Goal: Task Accomplishment & Management: Complete application form

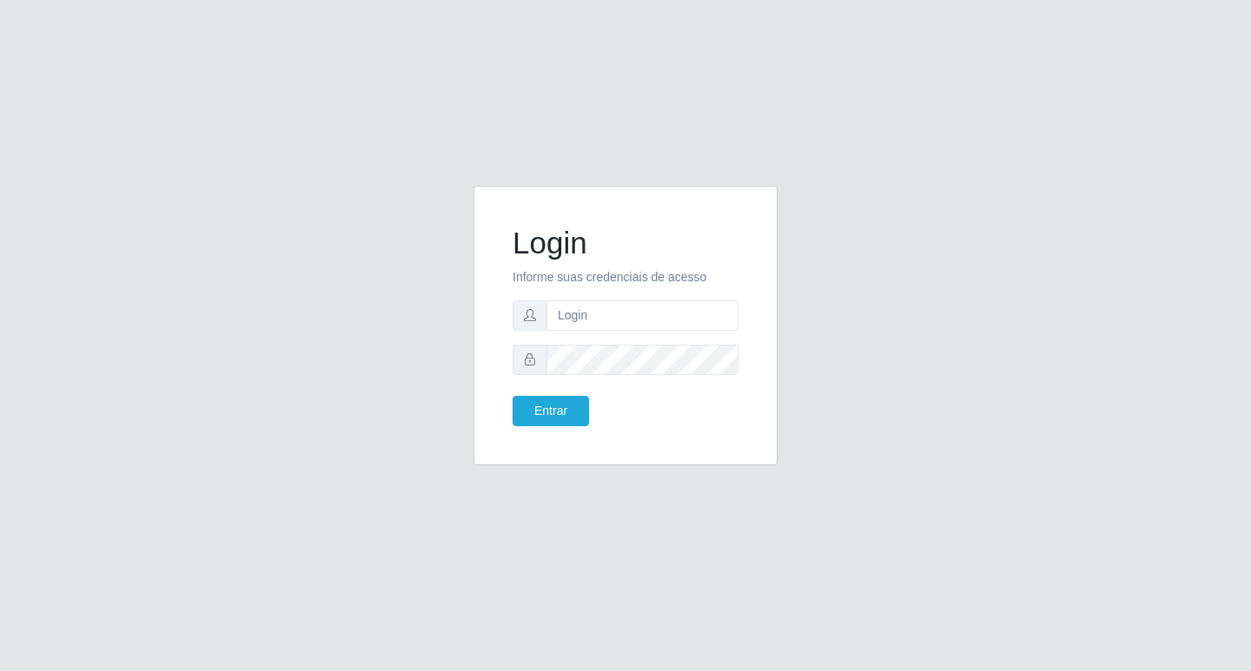
type input "[EMAIL_ADDRESS][DOMAIN_NAME]"
click at [571, 399] on button "Entrar" at bounding box center [550, 411] width 76 height 30
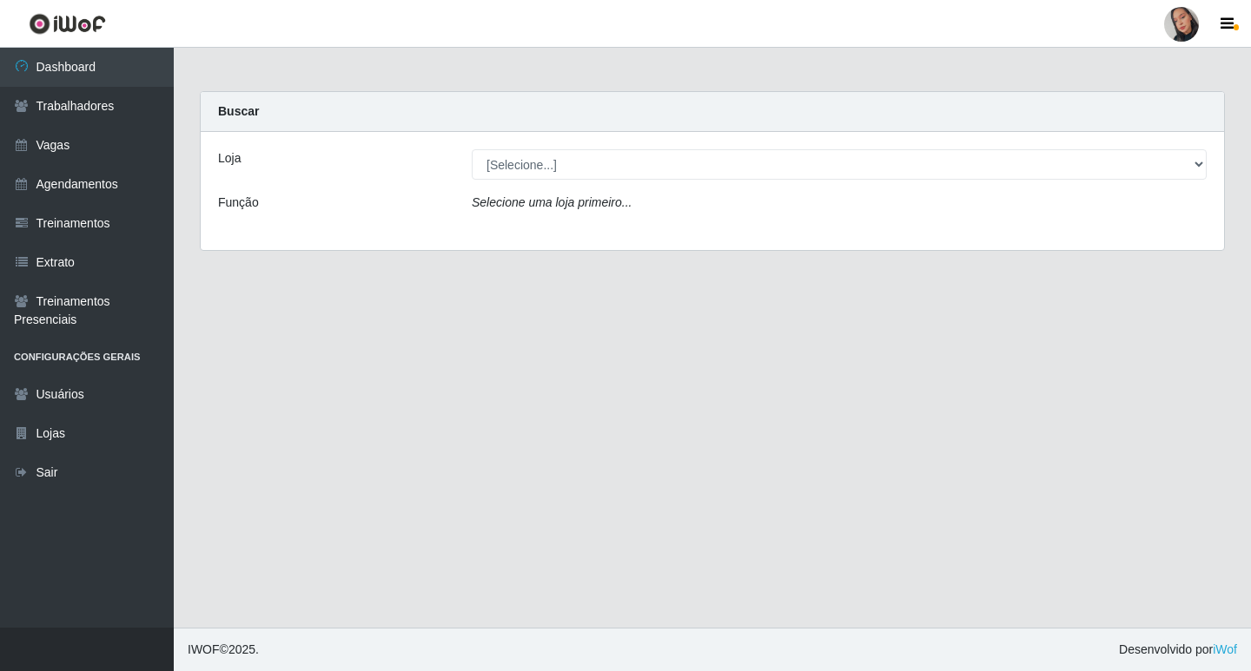
click at [571, 169] on select "[Selecione...] Supermercado [GEOGRAPHIC_DATA]" at bounding box center [839, 164] width 735 height 30
select select "165"
click at [472, 149] on select "[Selecione...] Supermercado [GEOGRAPHIC_DATA]" at bounding box center [839, 164] width 735 height 30
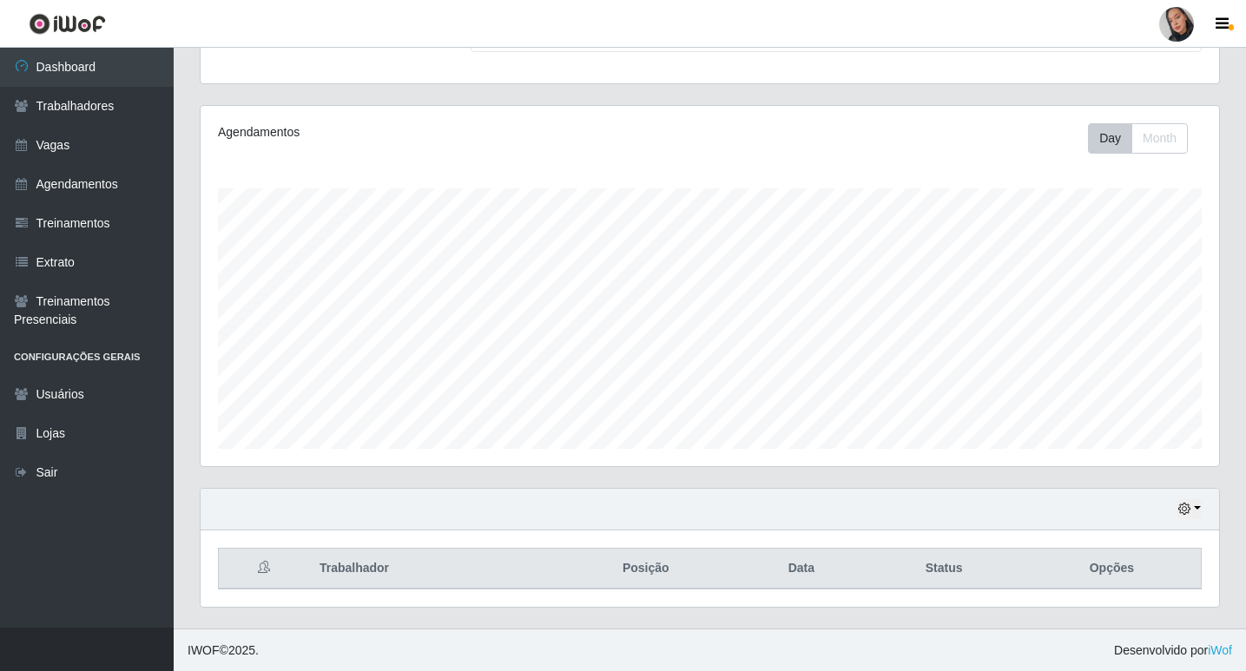
scroll to position [173, 0]
click at [1205, 512] on div "Hoje 1 dia 3 dias 1 Semana Não encerrados" at bounding box center [710, 509] width 1019 height 42
click at [1186, 507] on icon "button" at bounding box center [1184, 508] width 12 height 12
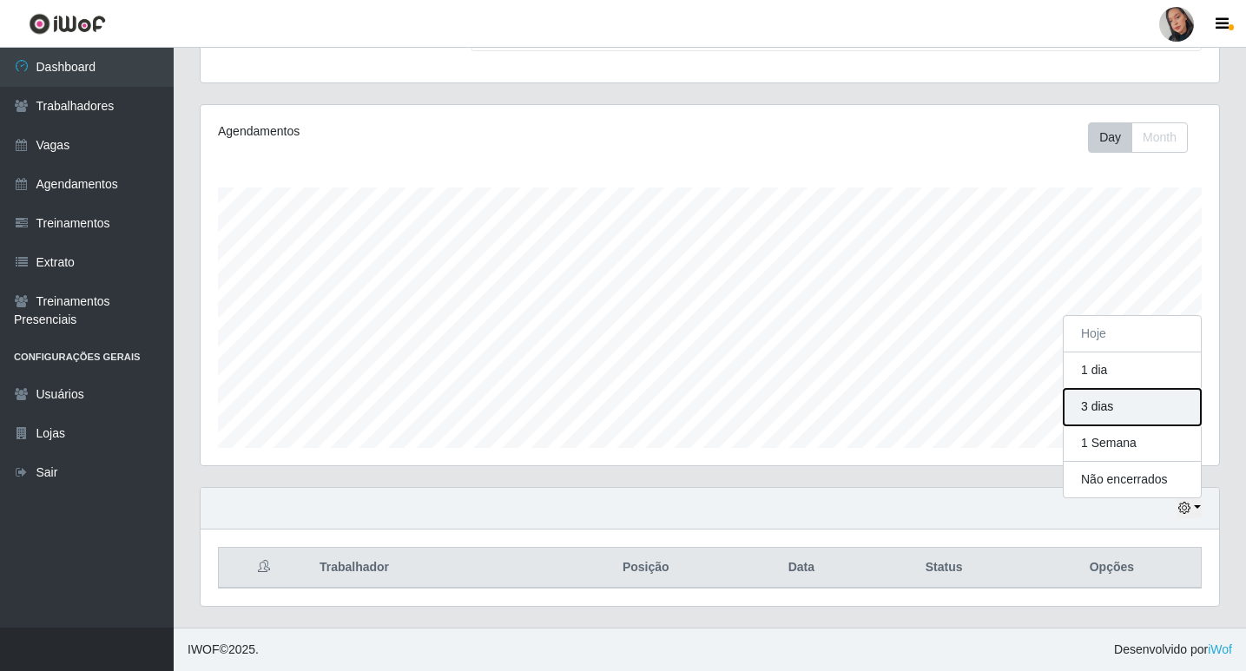
click at [1142, 411] on button "3 dias" at bounding box center [1132, 407] width 137 height 36
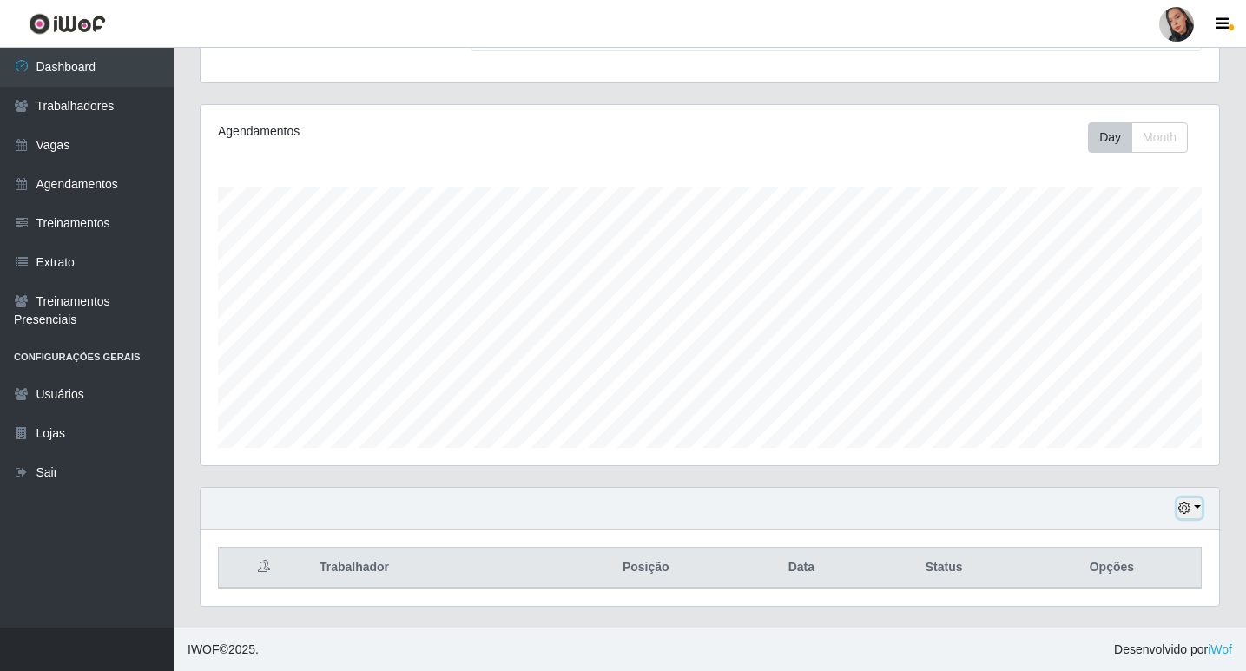
click at [1181, 507] on icon "button" at bounding box center [1184, 508] width 12 height 12
click at [1143, 448] on button "1 Semana" at bounding box center [1132, 444] width 137 height 36
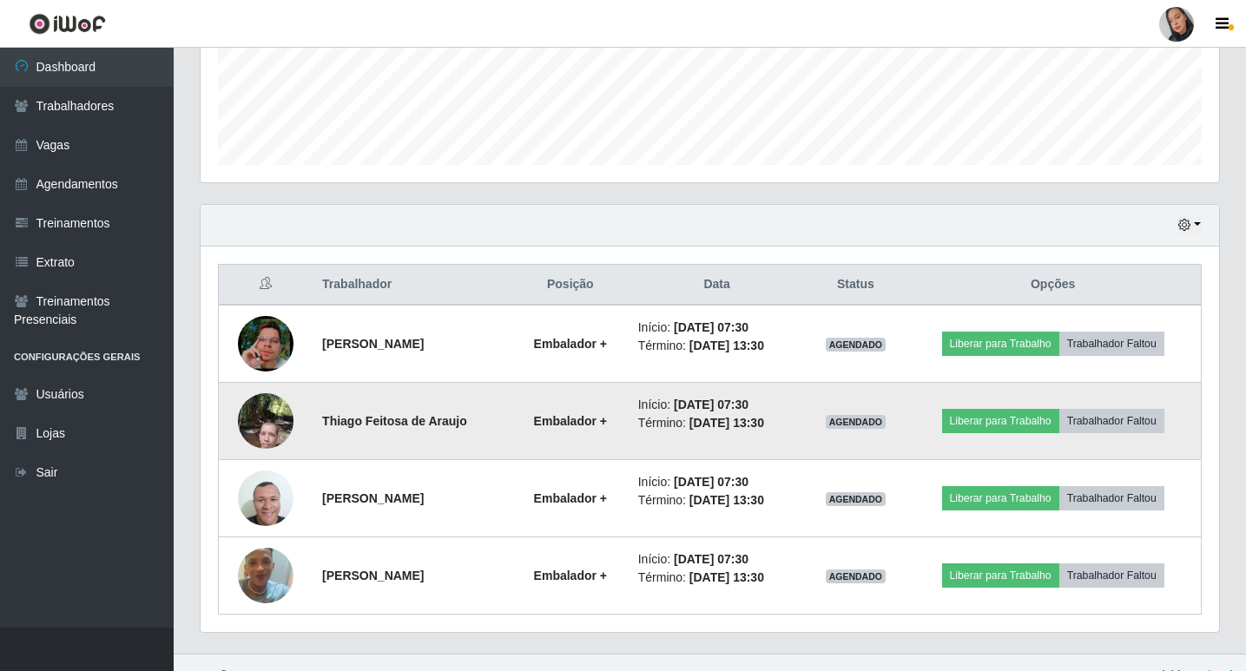
scroll to position [482, 0]
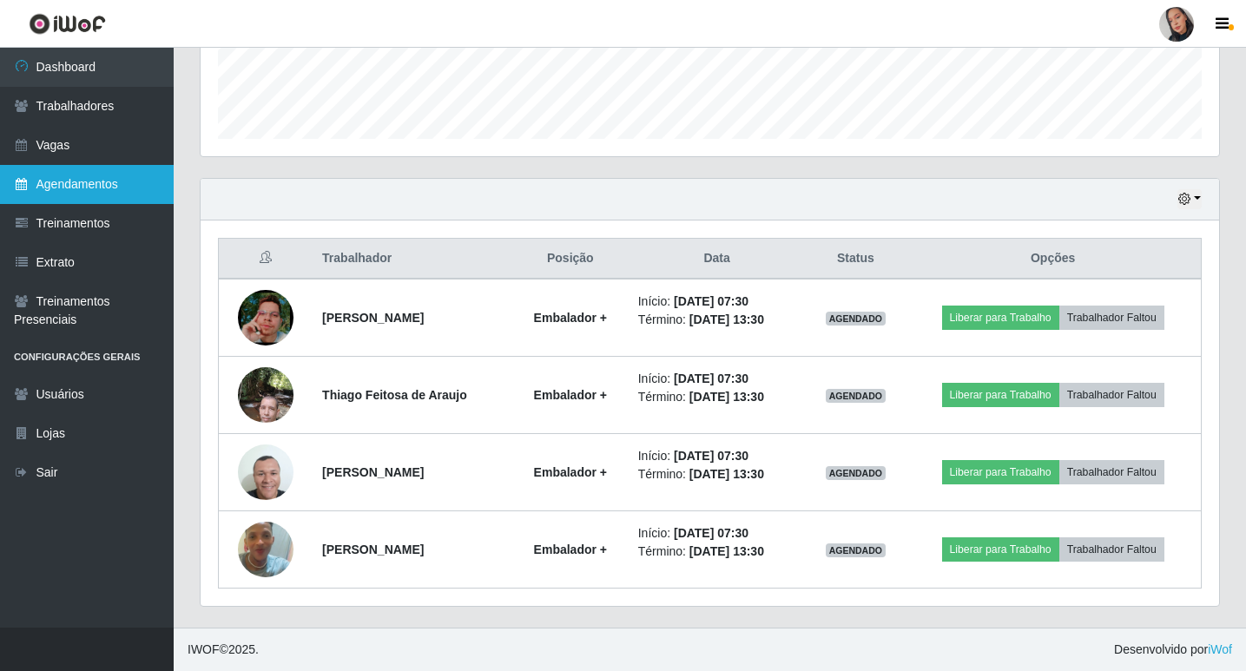
click at [116, 186] on link "Agendamentos" at bounding box center [87, 184] width 174 height 39
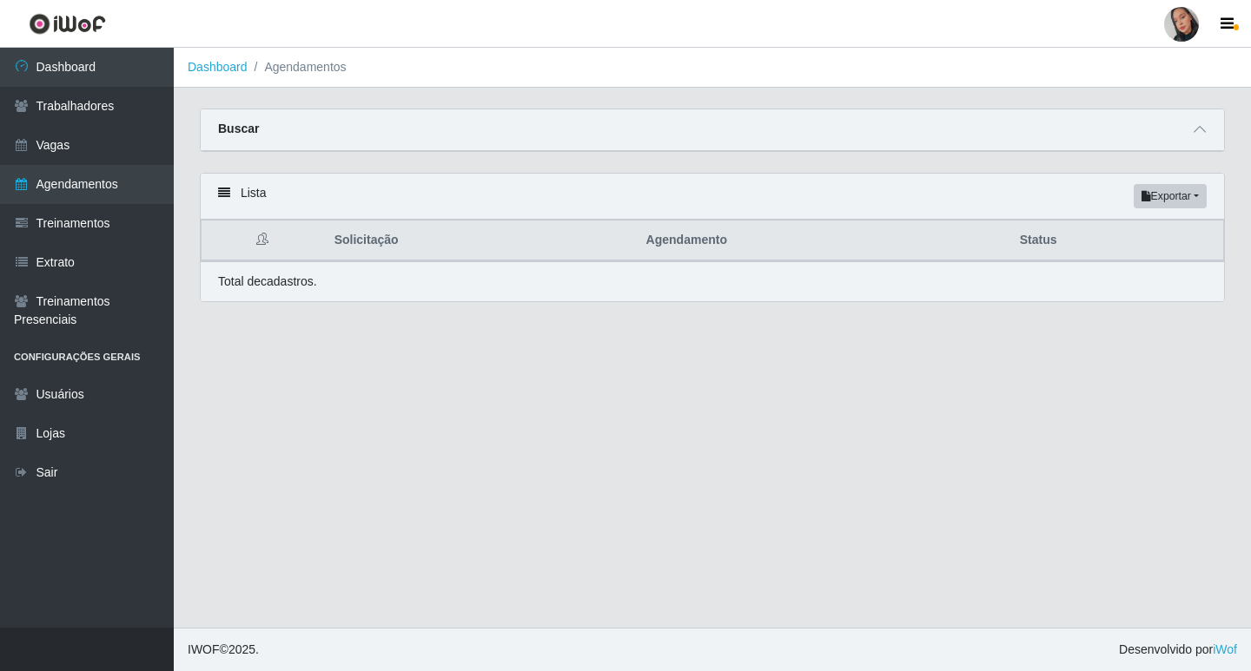
click at [335, 117] on div "Buscar" at bounding box center [712, 130] width 1023 height 42
click at [1189, 130] on span at bounding box center [1199, 130] width 21 height 20
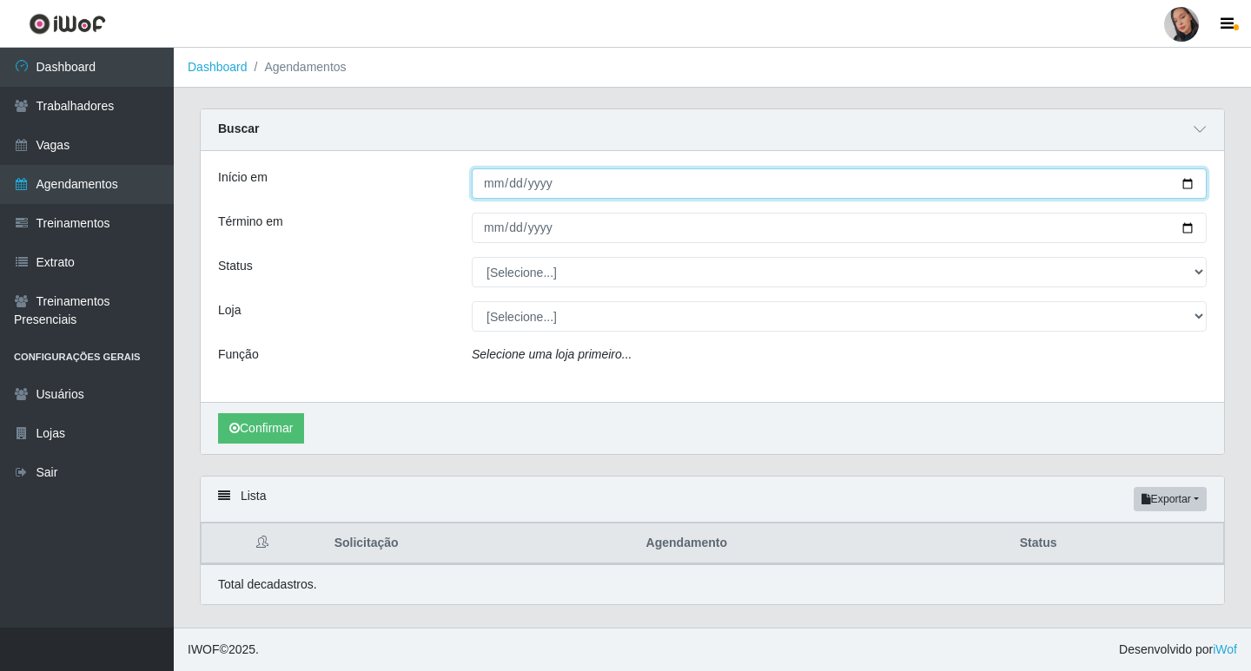
click at [485, 187] on input "Início em" at bounding box center [839, 183] width 735 height 30
type input "[DATE]"
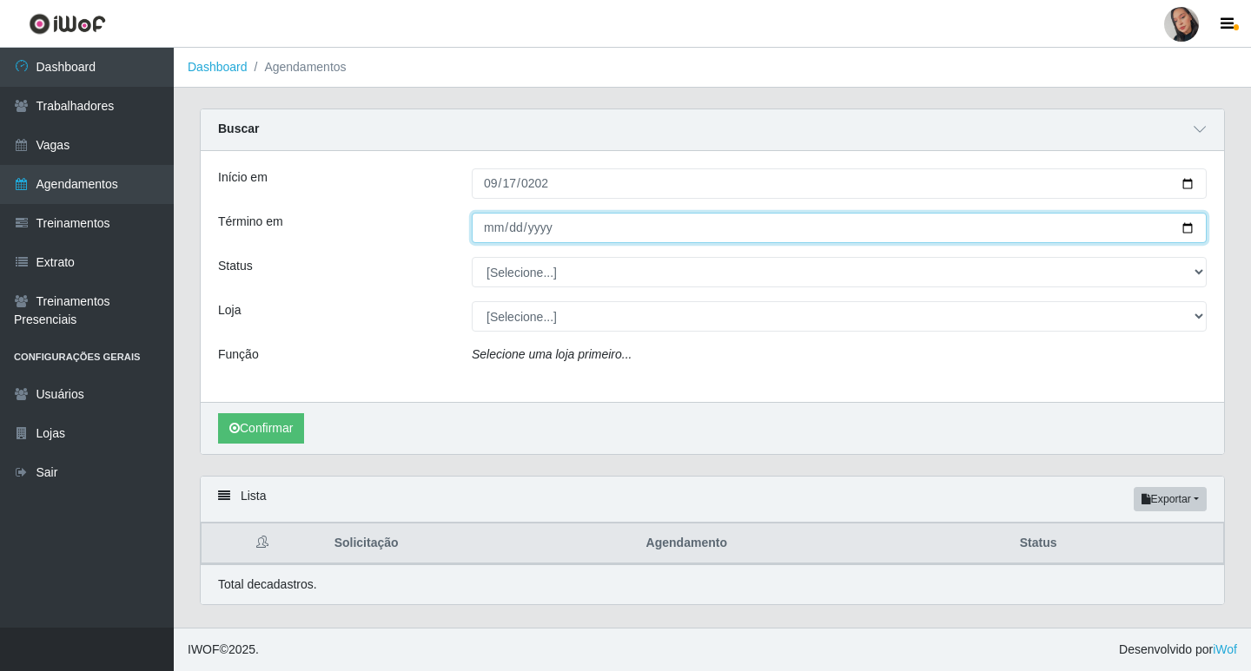
click at [498, 230] on input "Término em" at bounding box center [839, 228] width 735 height 30
type input "[DATE]"
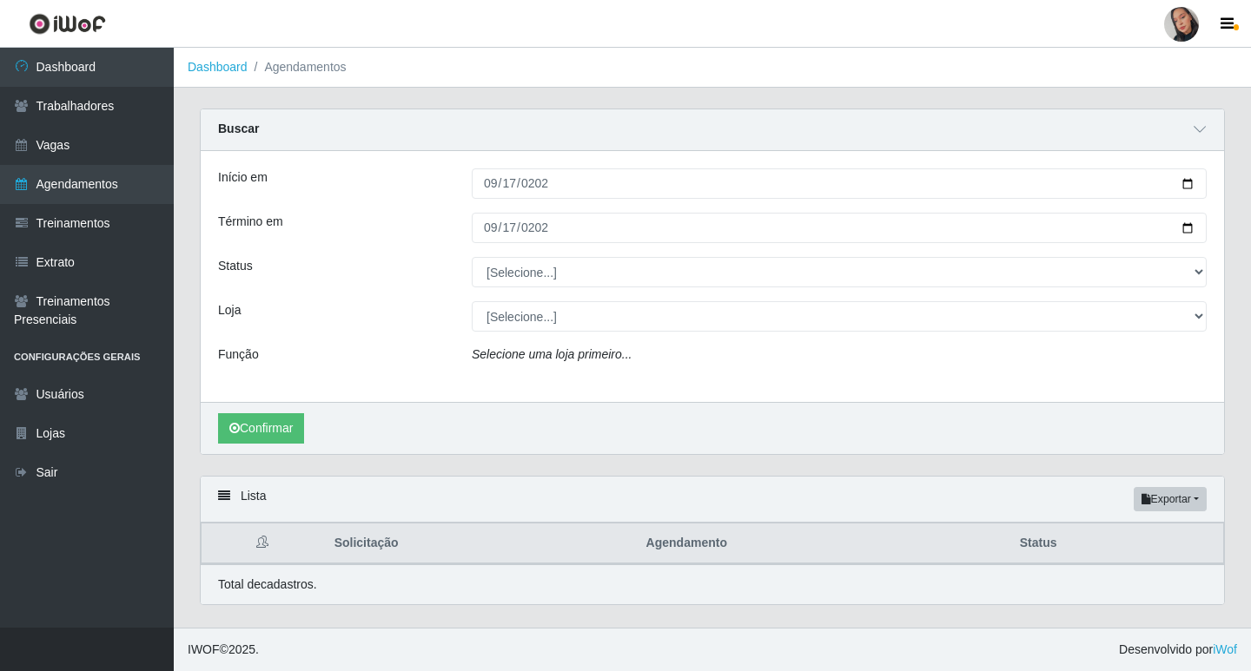
click at [548, 290] on div "Início em [DATE] Término em [DATE] Status [Selecione...] AGENDADO AGUARDANDO LI…" at bounding box center [712, 276] width 1023 height 251
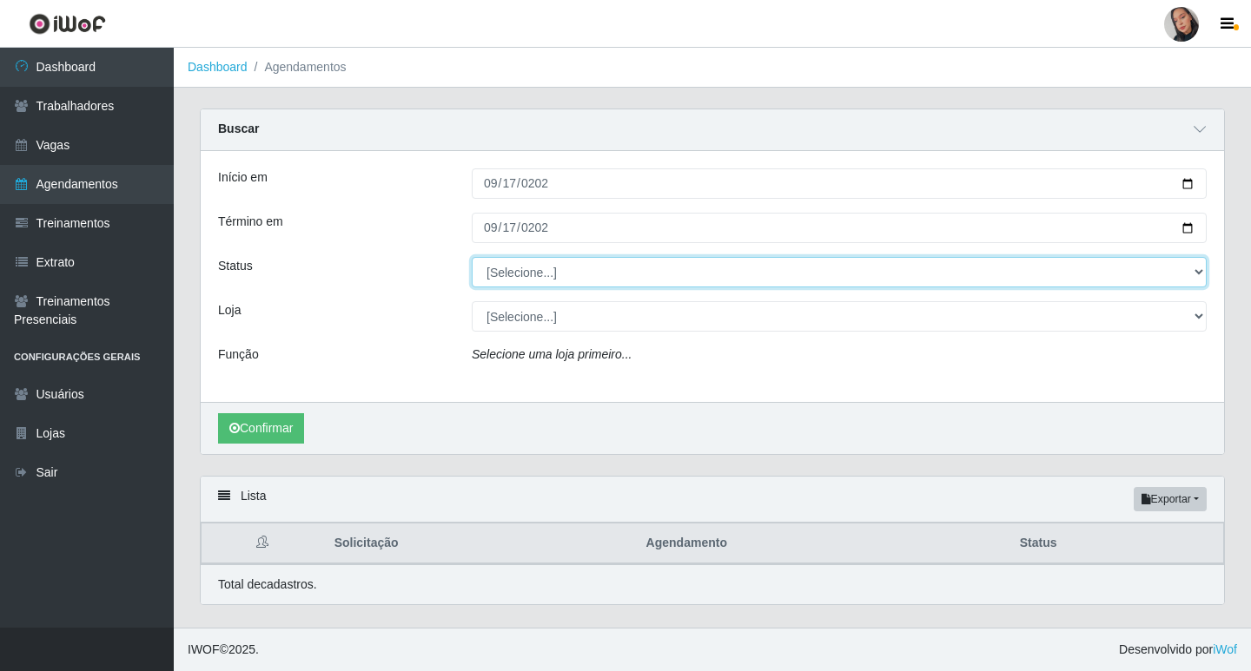
click at [548, 279] on select "[Selecione...] AGENDADO AGUARDANDO LIBERAR EM ANDAMENTO EM REVISÃO FINALIZADO C…" at bounding box center [839, 272] width 735 height 30
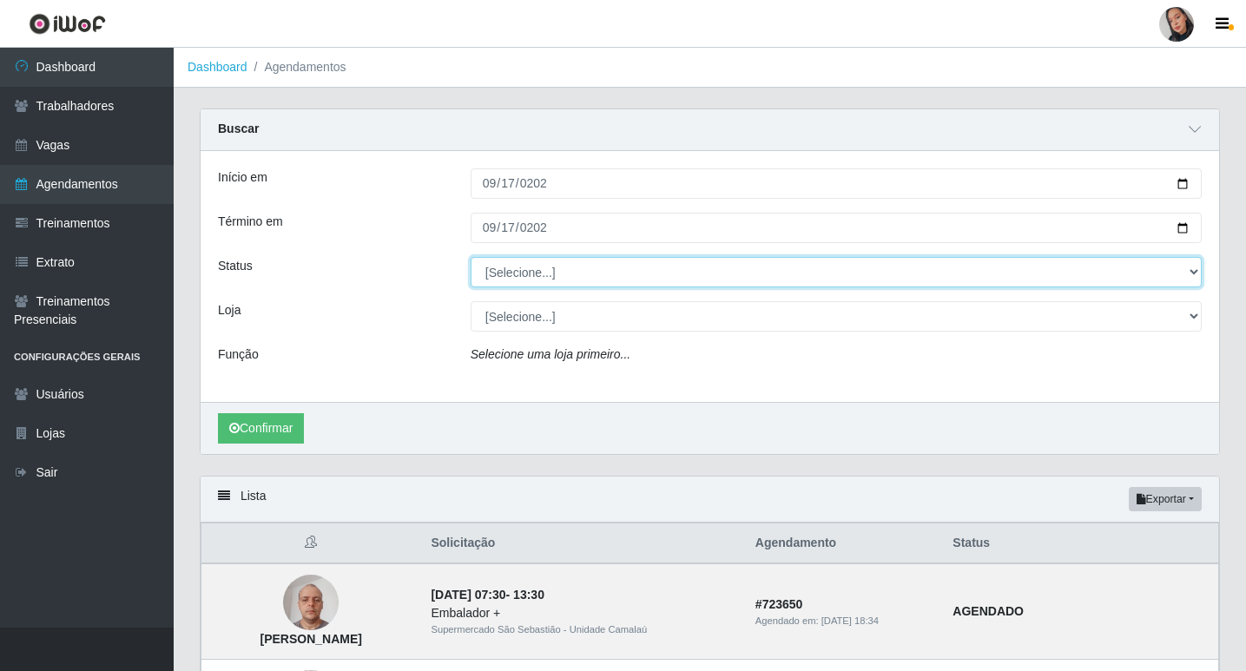
select select "AGENDADO"
click at [471, 258] on select "[Selecione...] AGENDADO AGUARDANDO LIBERAR EM ANDAMENTO EM REVISÃO FINALIZADO C…" at bounding box center [836, 272] width 731 height 30
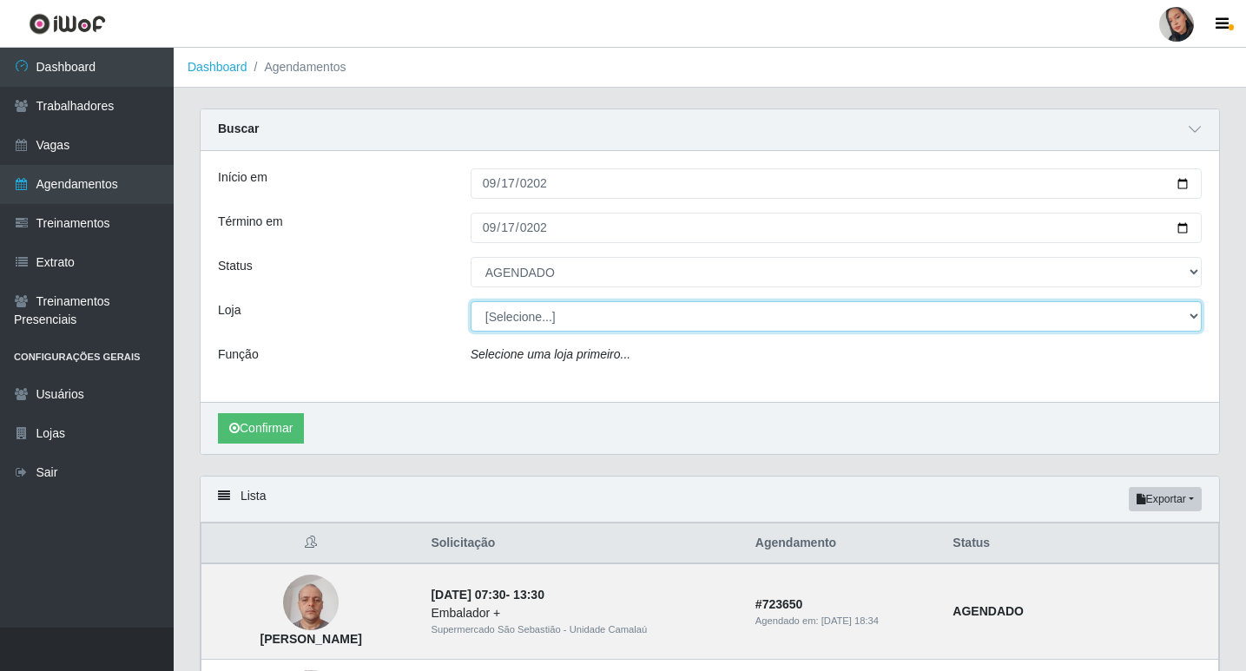
click at [518, 322] on select "[Selecione...] Supermercado [GEOGRAPHIC_DATA]" at bounding box center [836, 316] width 731 height 30
select select "165"
click at [471, 302] on select "[Selecione...] Supermercado [GEOGRAPHIC_DATA]" at bounding box center [836, 316] width 731 height 30
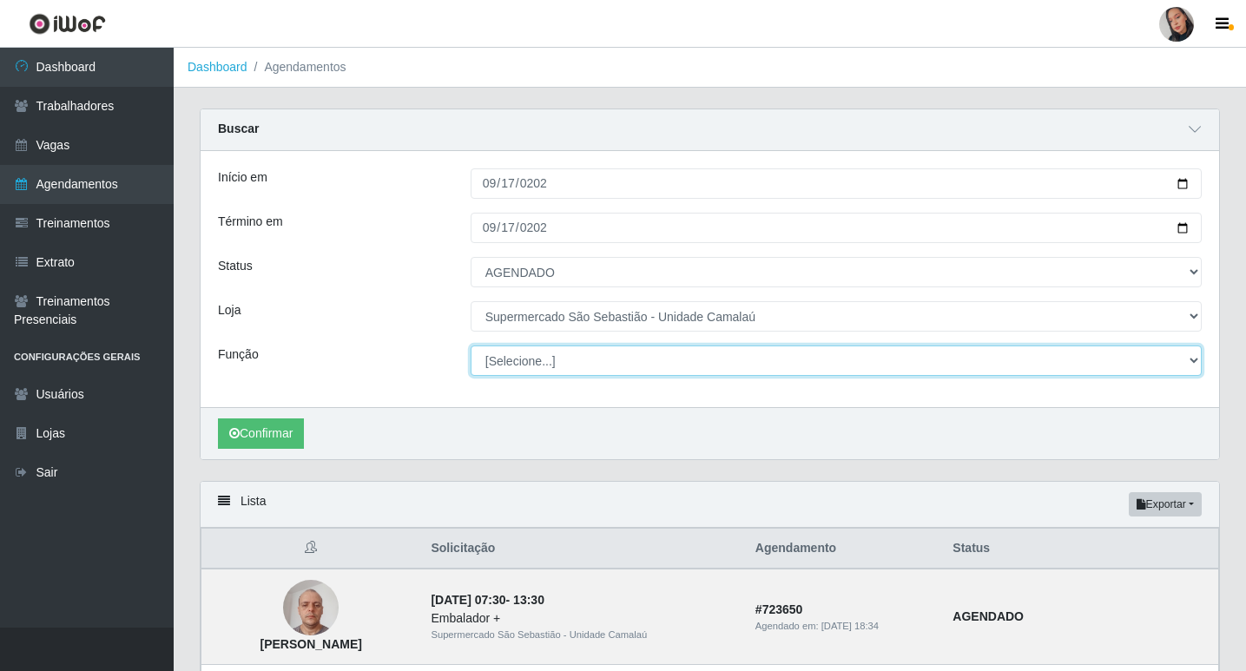
click at [568, 362] on select "[Selecione...] ASG ASG + ASG ++ Auxiliar de entrega + Auxiliar de entrega ++ Au…" at bounding box center [836, 361] width 731 height 30
click at [471, 347] on select "[Selecione...] ASG ASG + ASG ++ Auxiliar de entrega + Auxiliar de entrega ++ Au…" at bounding box center [836, 361] width 731 height 30
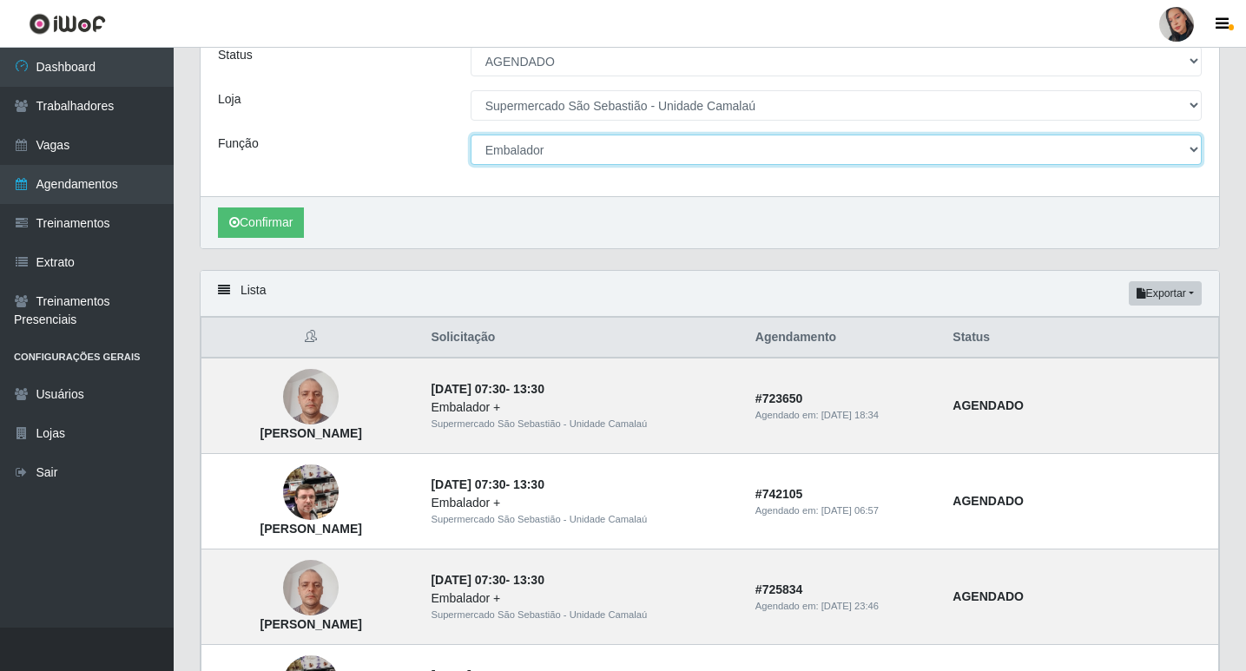
scroll to position [174, 0]
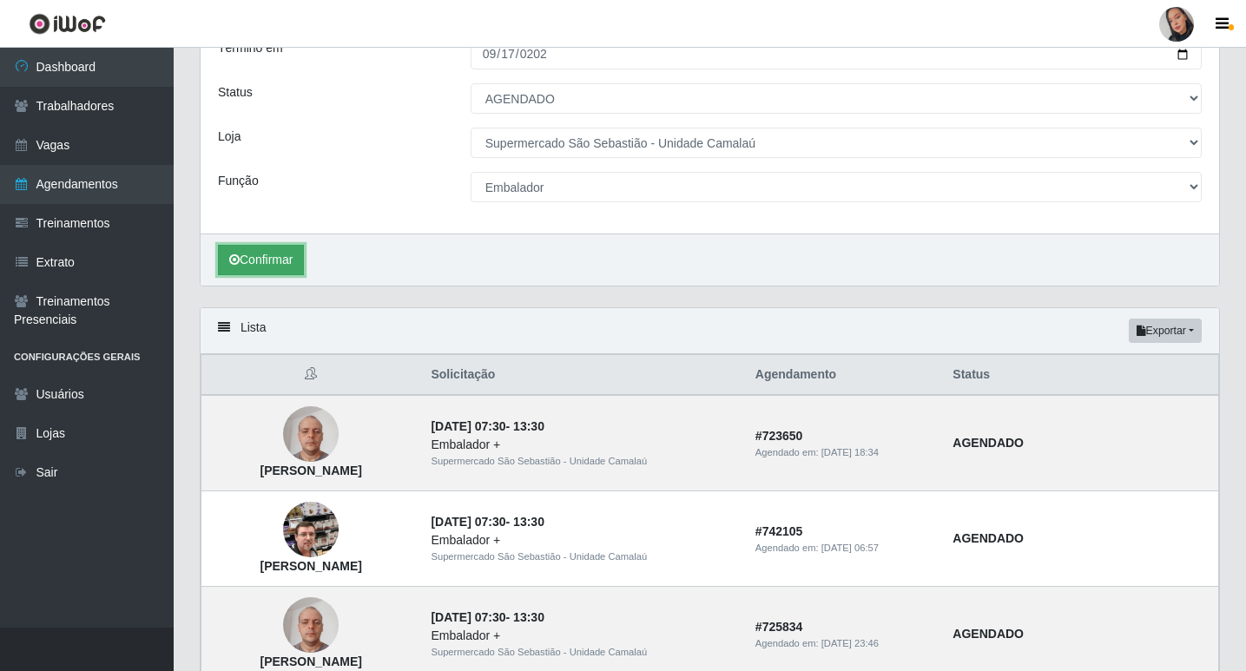
click at [304, 247] on button "Confirmar" at bounding box center [261, 260] width 86 height 30
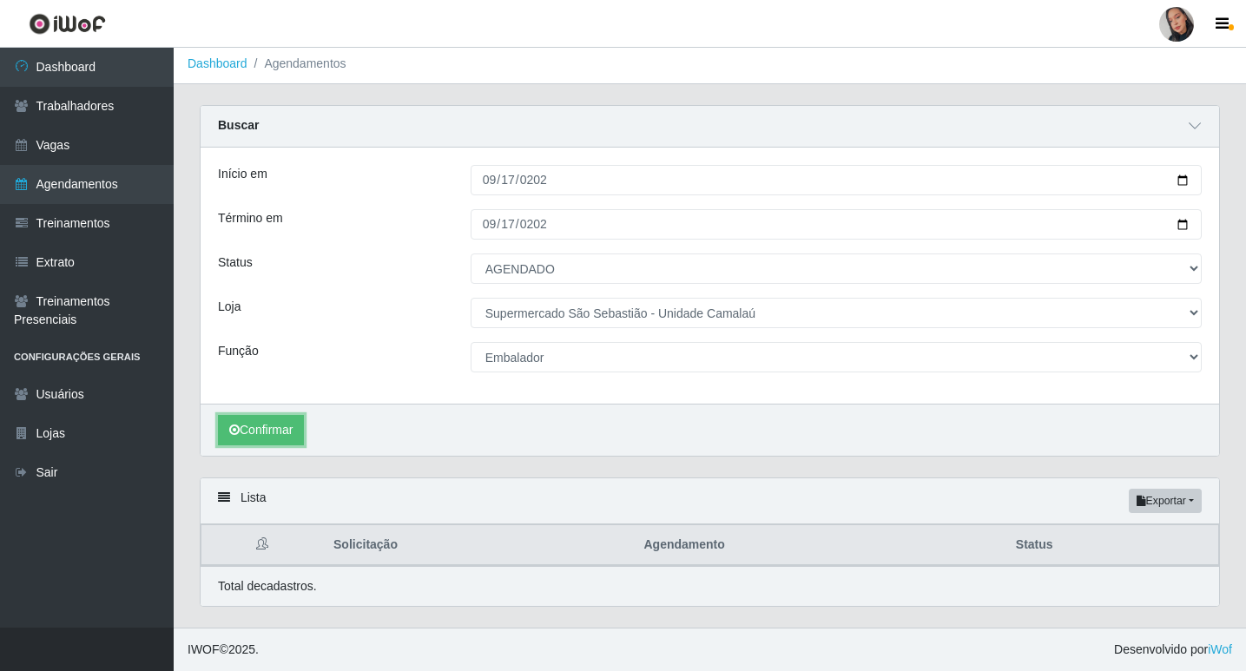
scroll to position [4, 0]
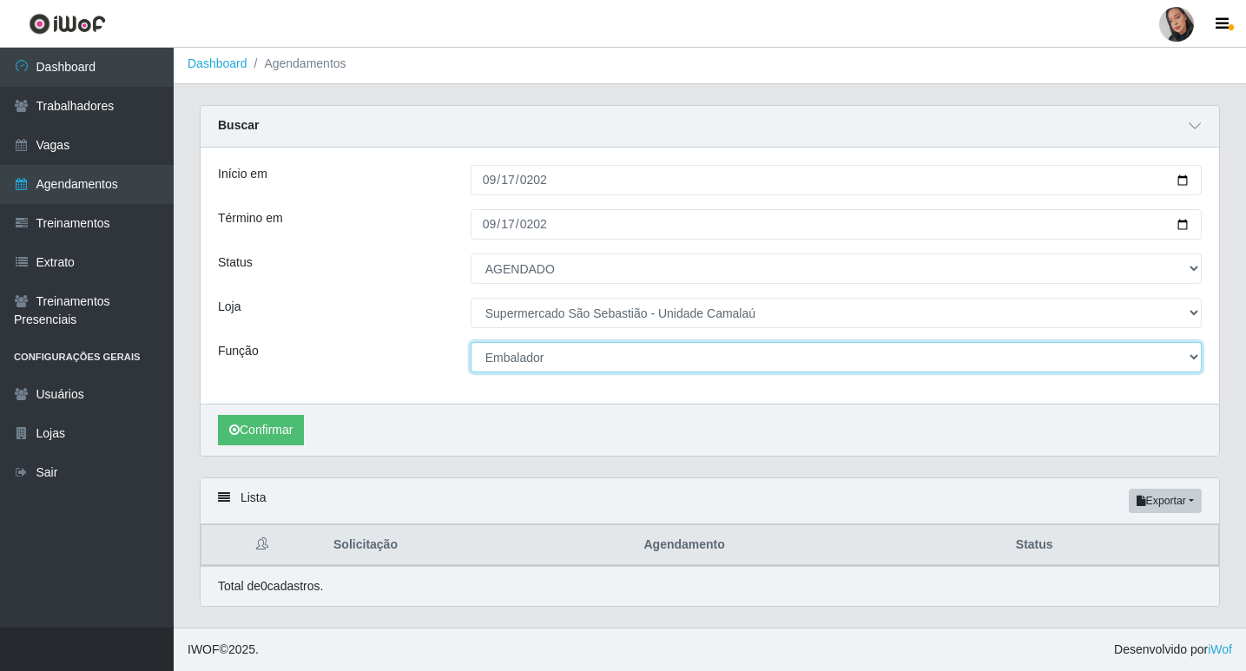
click at [519, 361] on select "[Selecione...] ASG ASG + ASG ++ Auxiliar de entrega + Auxiliar de entrega ++ Au…" at bounding box center [836, 357] width 731 height 30
select select "70"
click at [471, 342] on select "[Selecione...] ASG ASG + ASG ++ Auxiliar de entrega + Auxiliar de entrega ++ Au…" at bounding box center [836, 357] width 731 height 30
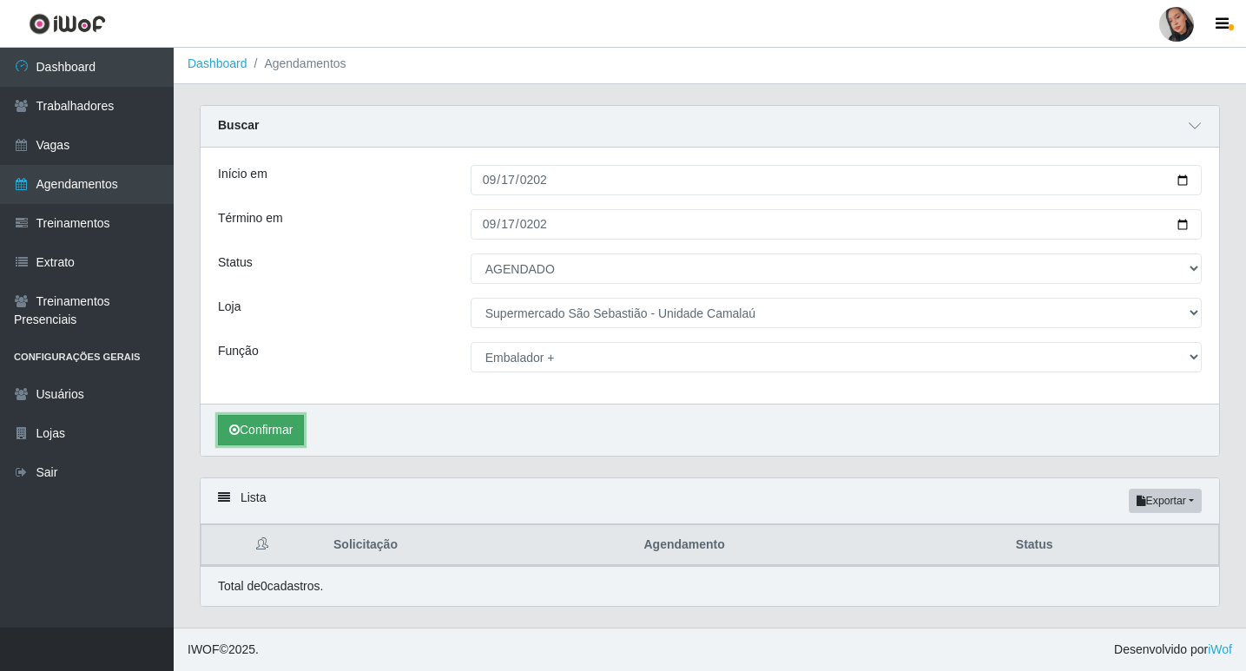
click at [281, 422] on button "Confirmar" at bounding box center [261, 430] width 86 height 30
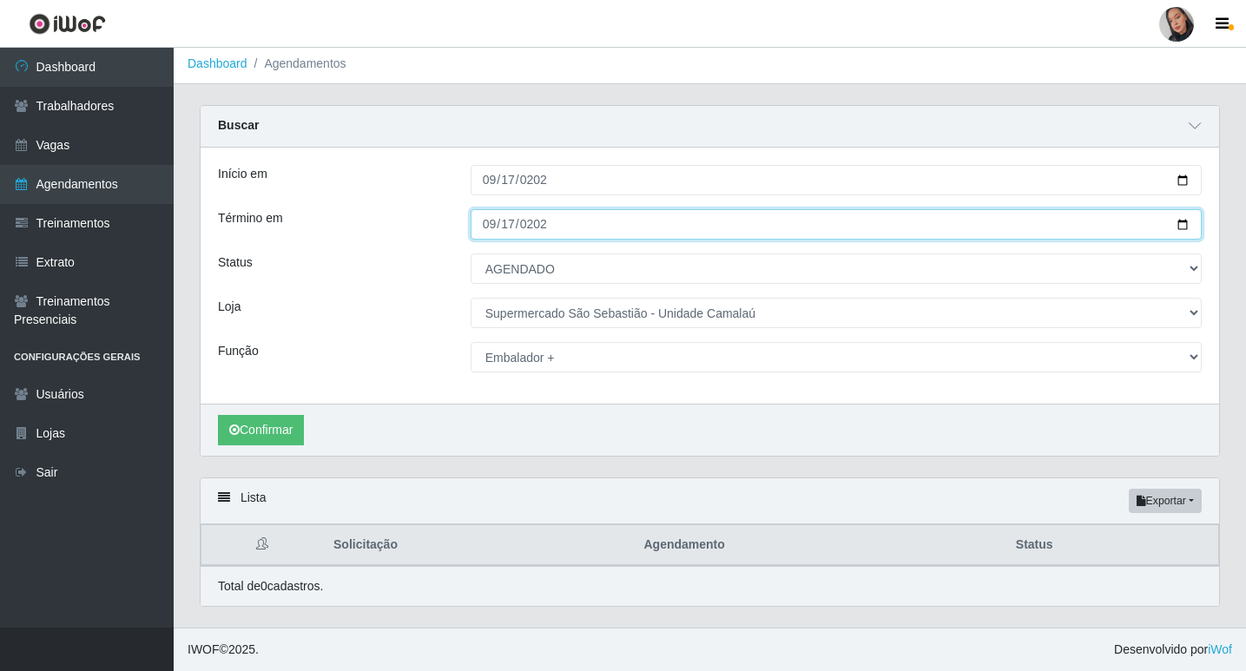
click at [492, 224] on input "[DATE]" at bounding box center [836, 224] width 731 height 30
type input "[DATE]"
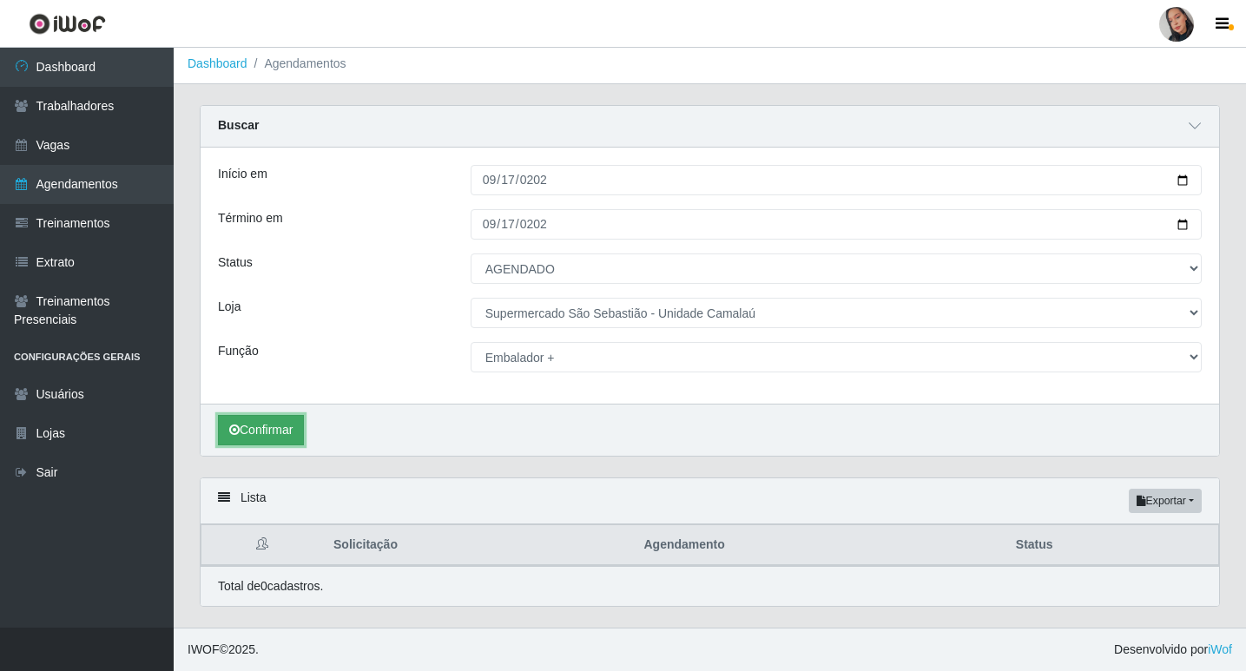
click at [238, 435] on icon "submit" at bounding box center [234, 430] width 10 height 12
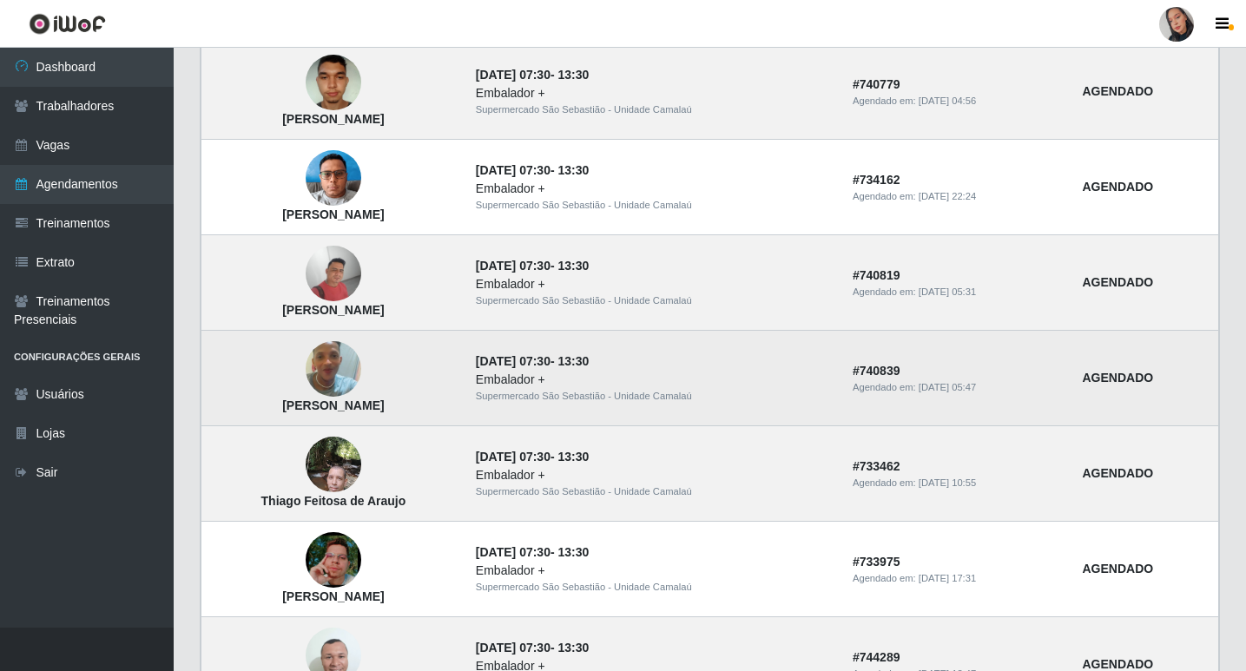
scroll to position [612, 0]
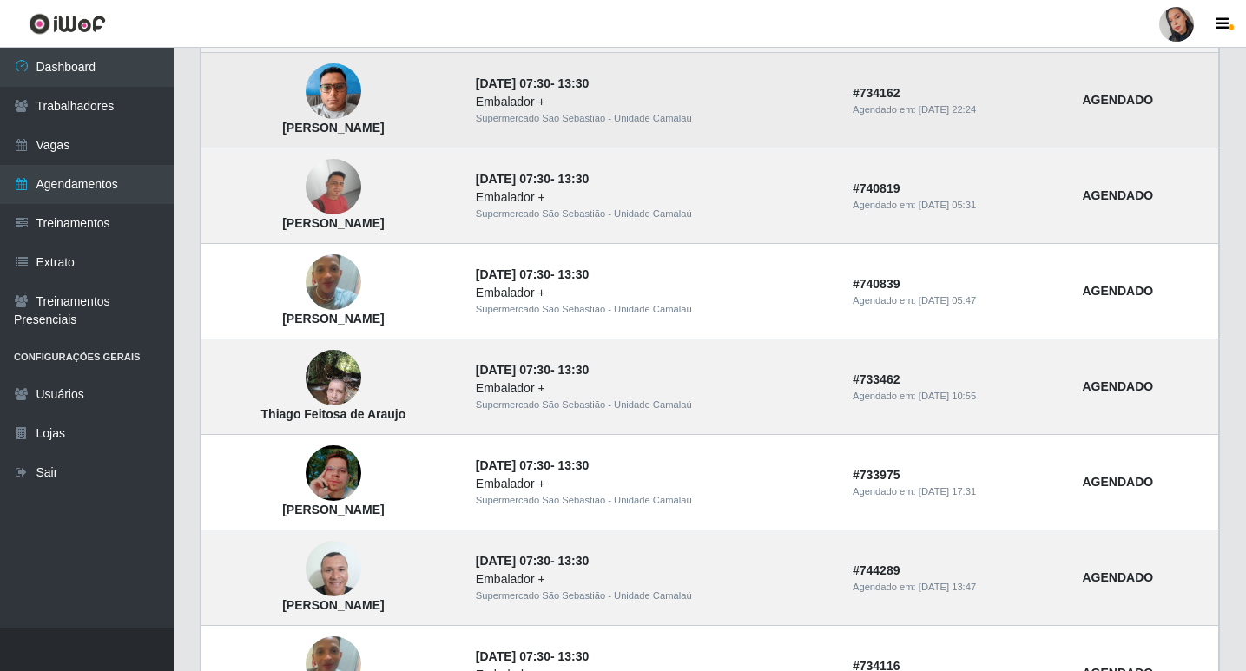
drag, startPoint x: 600, startPoint y: 23, endPoint x: 584, endPoint y: 81, distance: 60.2
click at [600, 23] on header "Perfil Alterar Senha Sair" at bounding box center [623, 24] width 1246 height 48
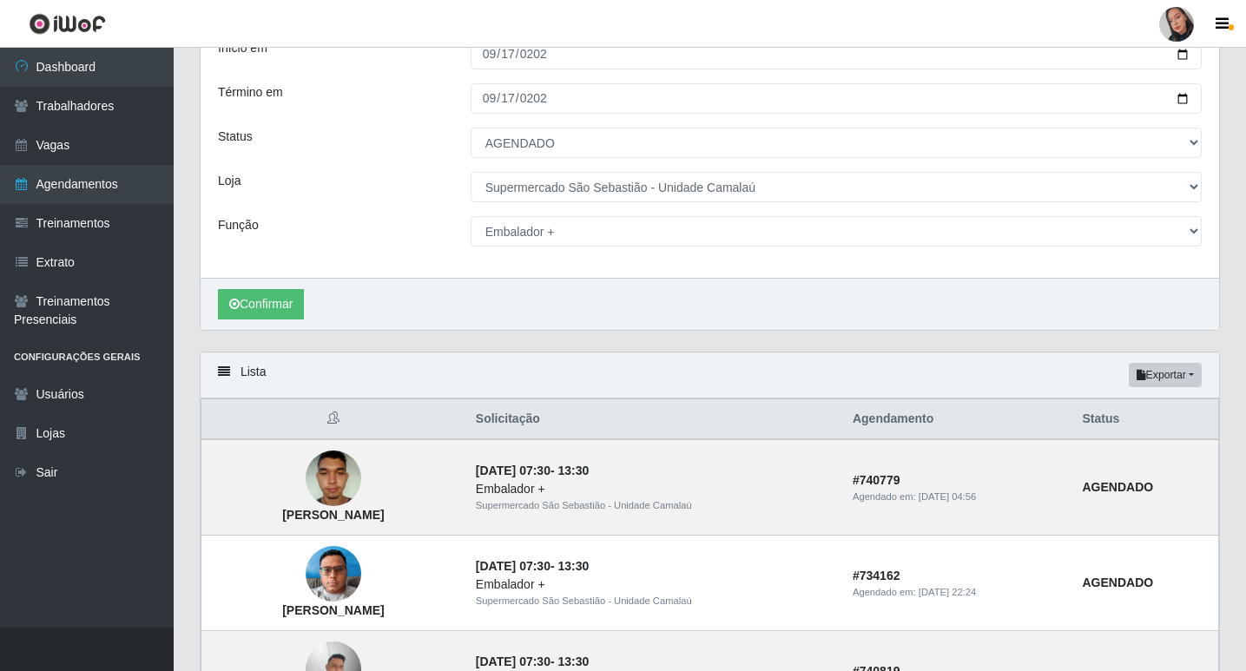
scroll to position [87, 0]
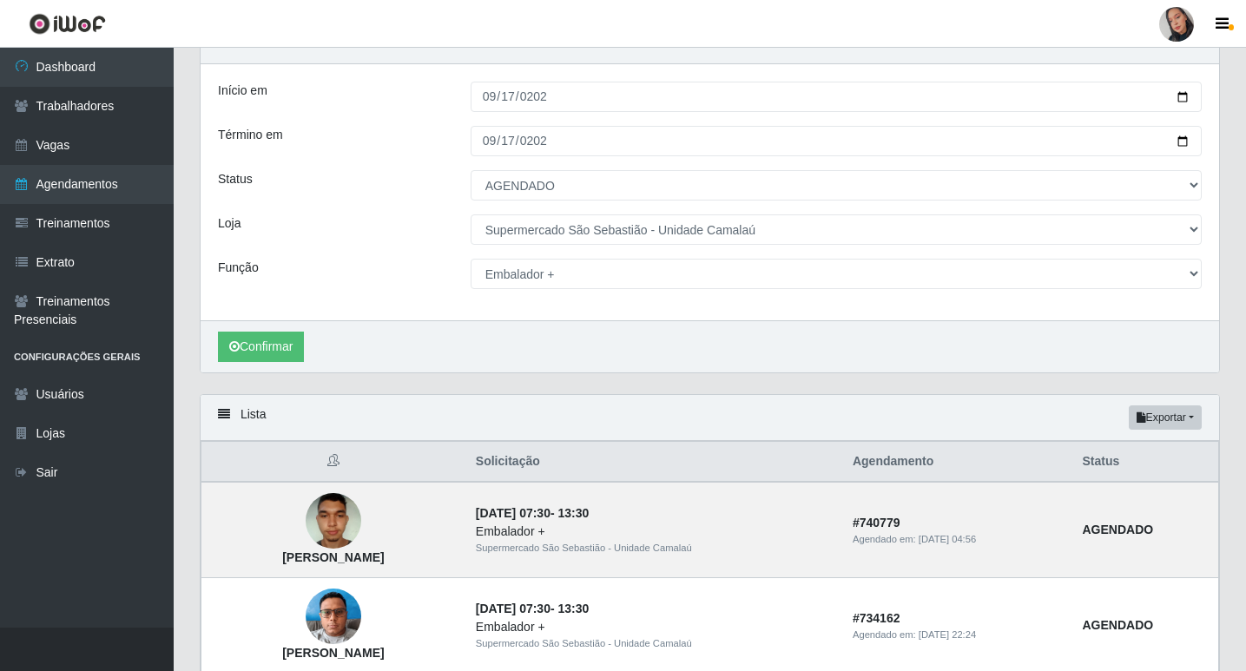
click at [599, 256] on div "Início em [DATE] Término em [DATE] Status [Selecione...] AGENDADO AGUARDANDO LI…" at bounding box center [710, 192] width 1019 height 256
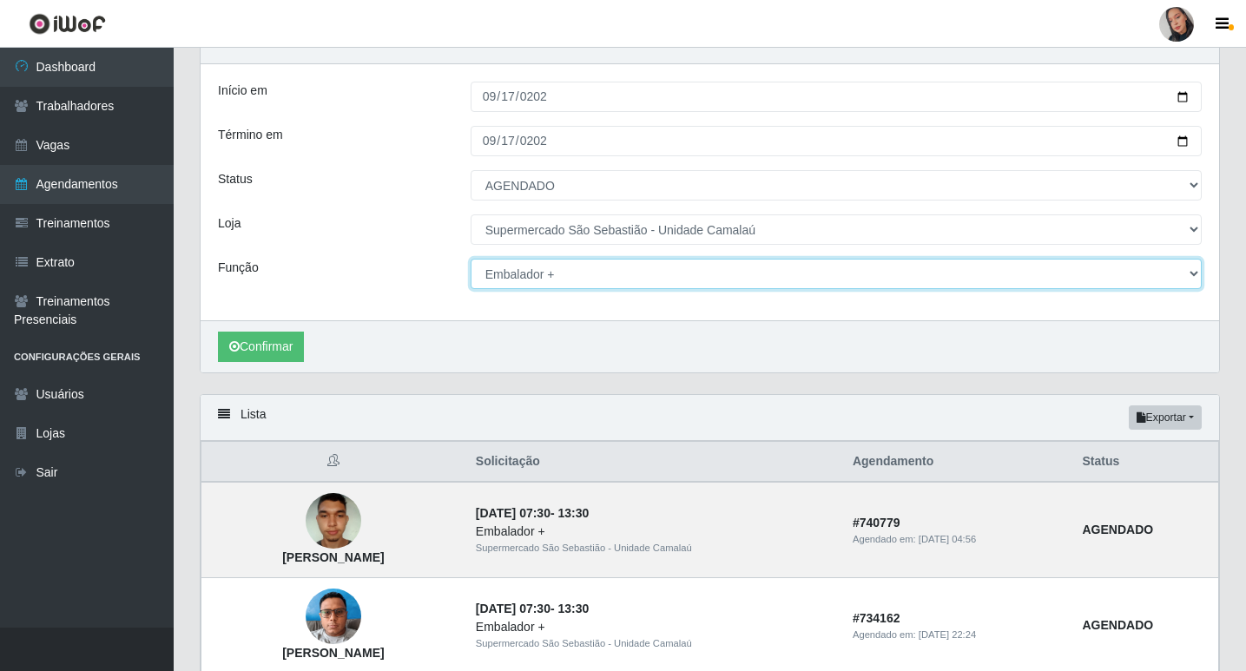
click at [600, 269] on select "[Selecione...] ASG ASG + ASG ++ Auxiliar de entrega + Auxiliar de entrega ++ Au…" at bounding box center [836, 274] width 731 height 30
click at [471, 260] on select "[Selecione...] ASG ASG + ASG ++ Auxiliar de entrega + Auxiliar de entrega ++ Au…" at bounding box center [836, 274] width 731 height 30
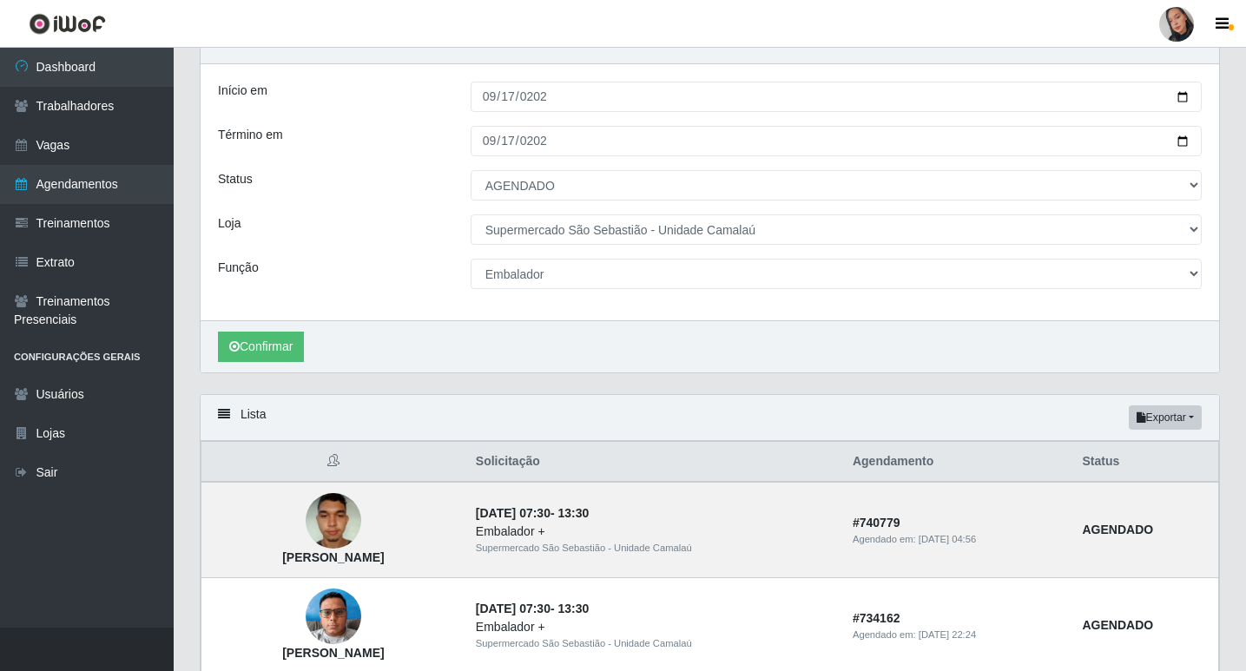
click at [271, 332] on div "Confirmar" at bounding box center [710, 346] width 1019 height 52
click at [266, 353] on button "Confirmar" at bounding box center [261, 347] width 86 height 30
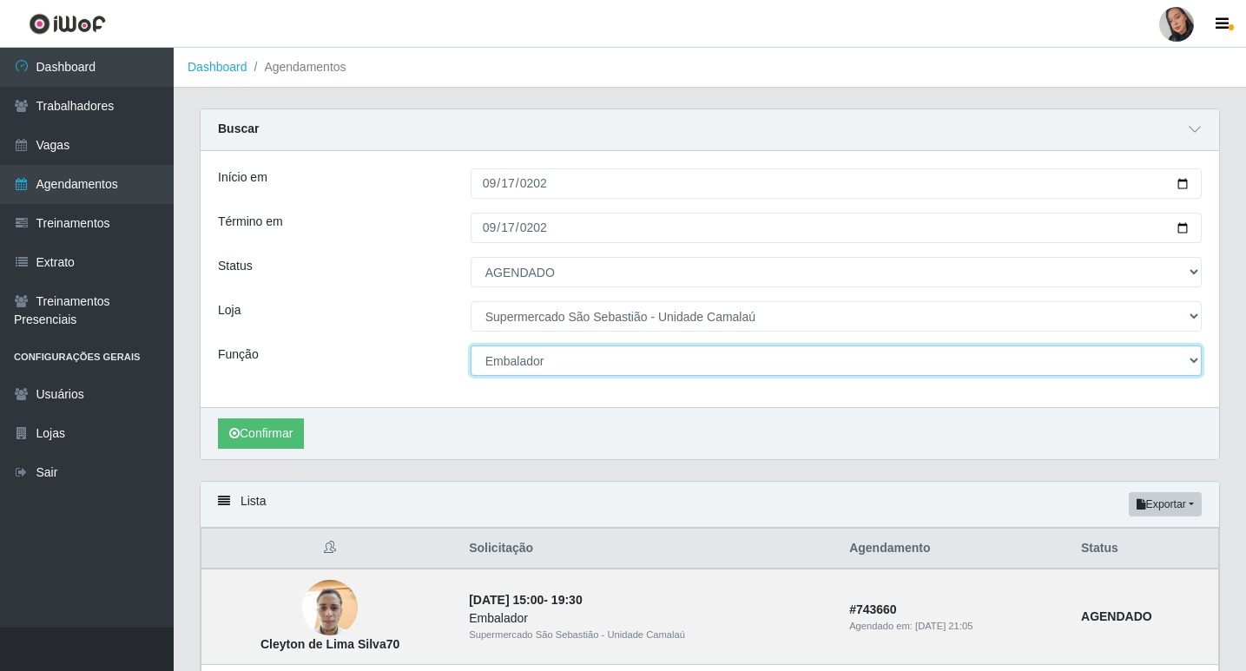
click at [557, 357] on select "[Selecione...] ASG ASG + ASG ++ Auxiliar de entrega + Auxiliar de entrega ++ Au…" at bounding box center [836, 361] width 731 height 30
select select "72"
click at [471, 347] on select "[Selecione...] ASG ASG + ASG ++ Auxiliar de entrega + Auxiliar de entrega ++ Au…" at bounding box center [836, 361] width 731 height 30
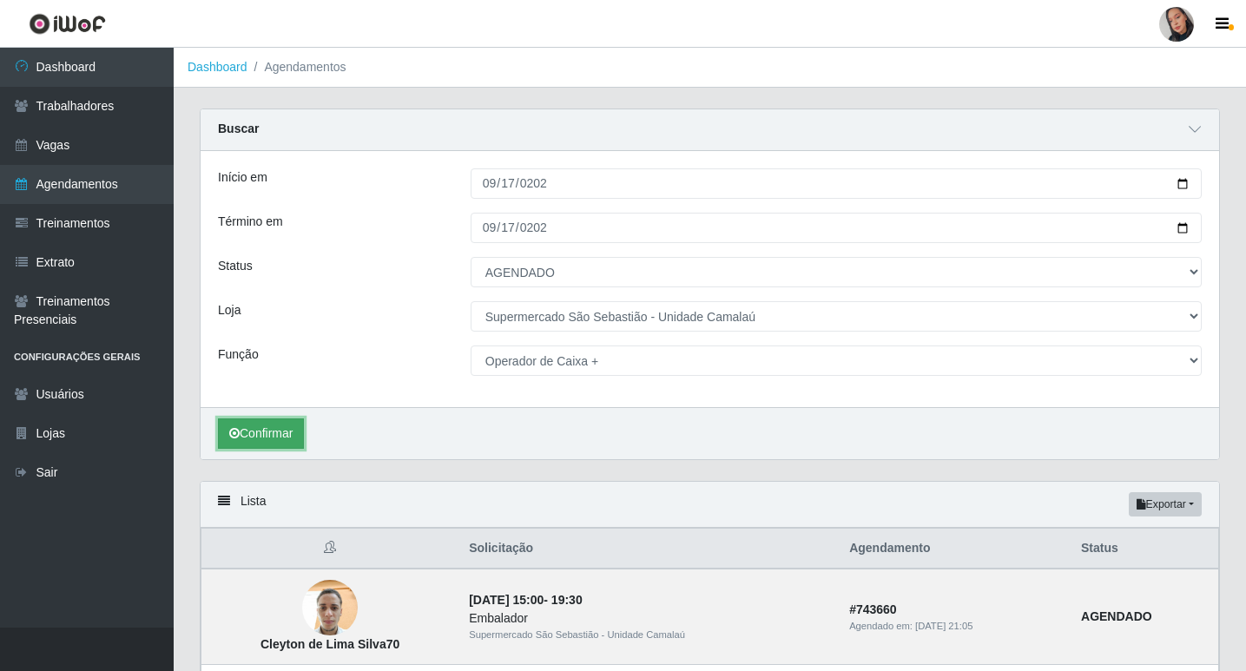
click at [287, 425] on button "Confirmar" at bounding box center [261, 434] width 86 height 30
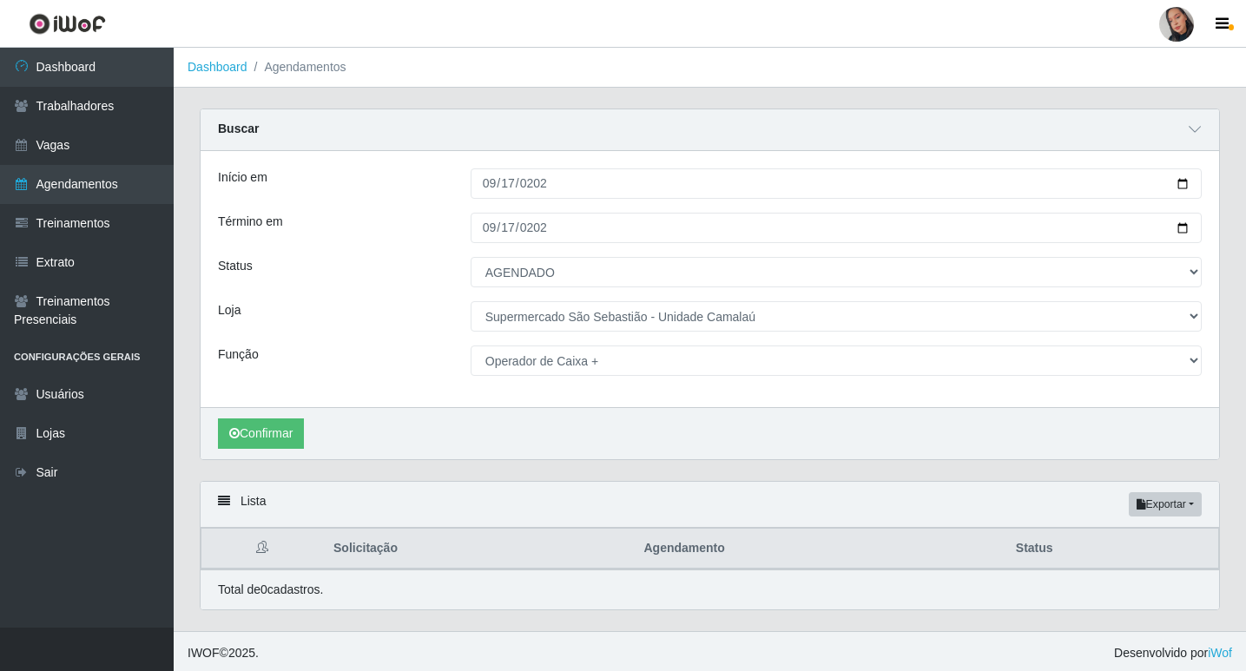
drag, startPoint x: 1173, startPoint y: 29, endPoint x: 1170, endPoint y: 38, distance: 10.2
click at [1174, 29] on div at bounding box center [1176, 24] width 35 height 35
click at [1106, 130] on button "Sair" at bounding box center [1143, 135] width 156 height 36
